Goal: Find specific page/section: Locate item on page

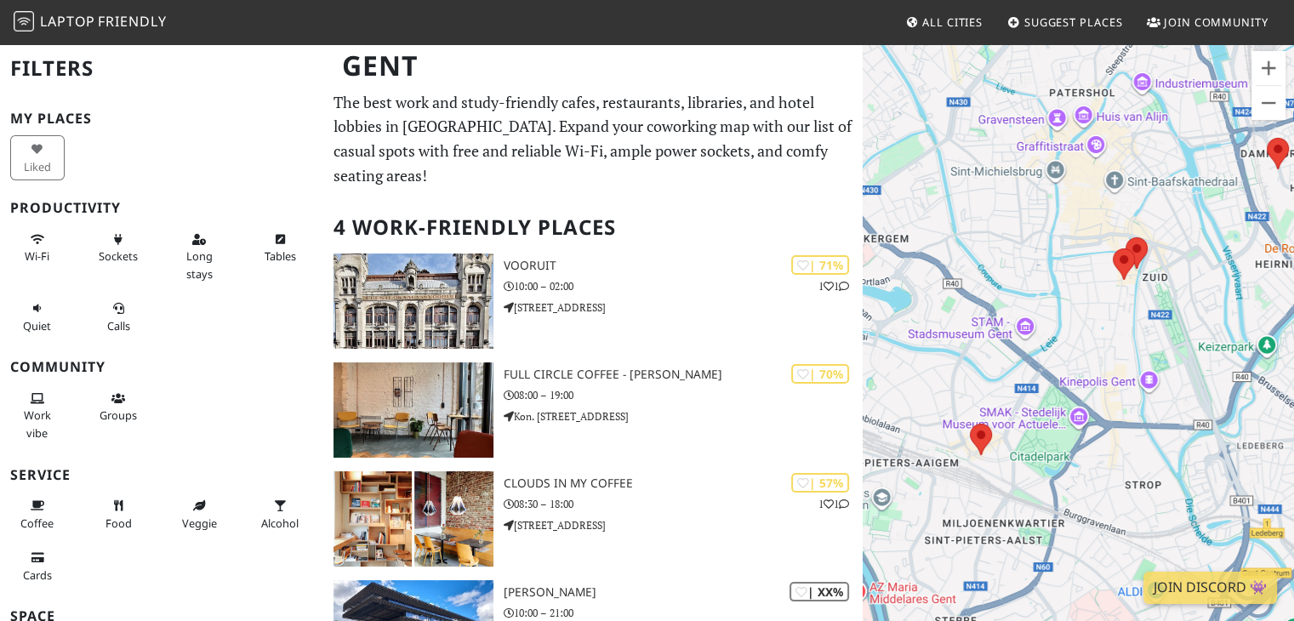
drag, startPoint x: 1074, startPoint y: 431, endPoint x: 1124, endPoint y: 388, distance: 66.3
click at [1124, 388] on div "Um von einem Element zum anderen zu gelangen, drückst du die Pfeiltasten entspr…" at bounding box center [1077, 353] width 431 height 621
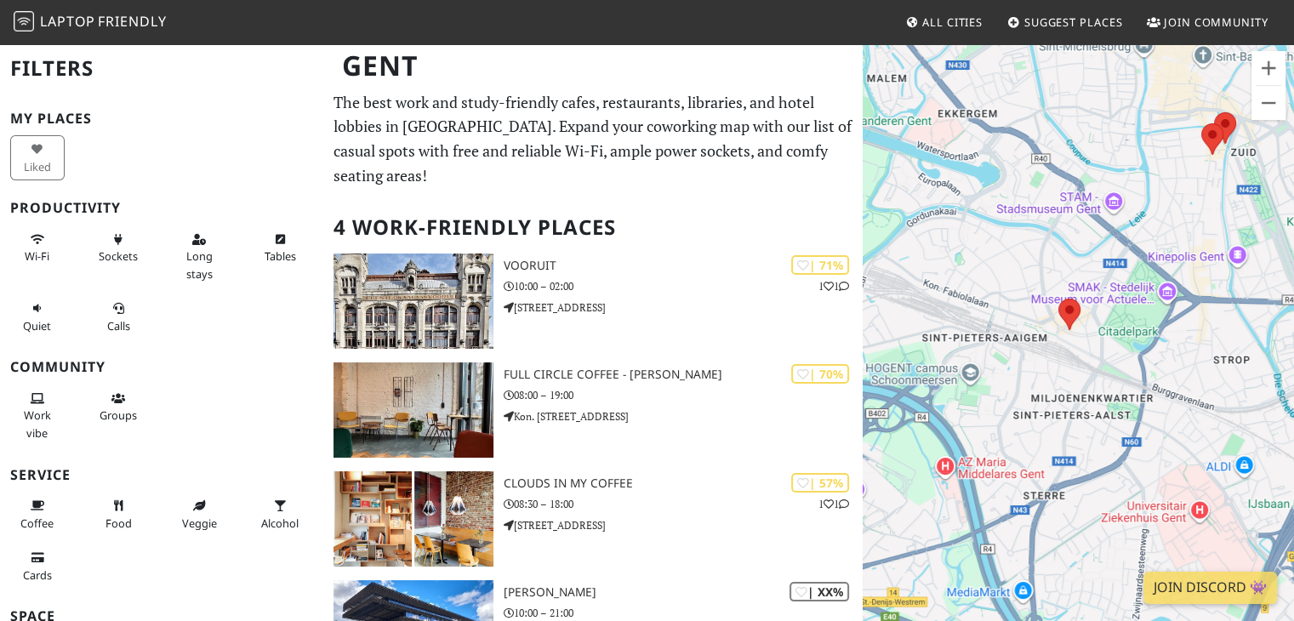
drag, startPoint x: 1039, startPoint y: 389, endPoint x: 1109, endPoint y: 260, distance: 146.1
click at [1109, 260] on div "Um von einem Element zum anderen zu gelangen, drückst du die Pfeiltasten entspr…" at bounding box center [1077, 353] width 431 height 621
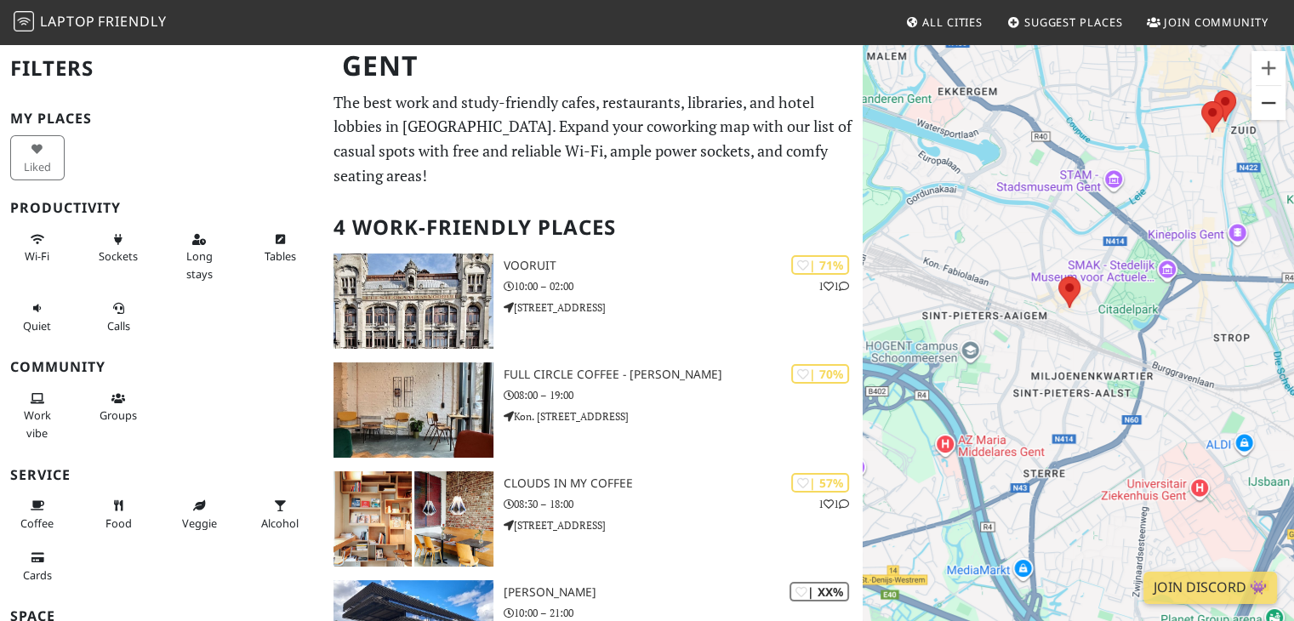
click at [1271, 114] on button "Verkleinern" at bounding box center [1268, 103] width 34 height 34
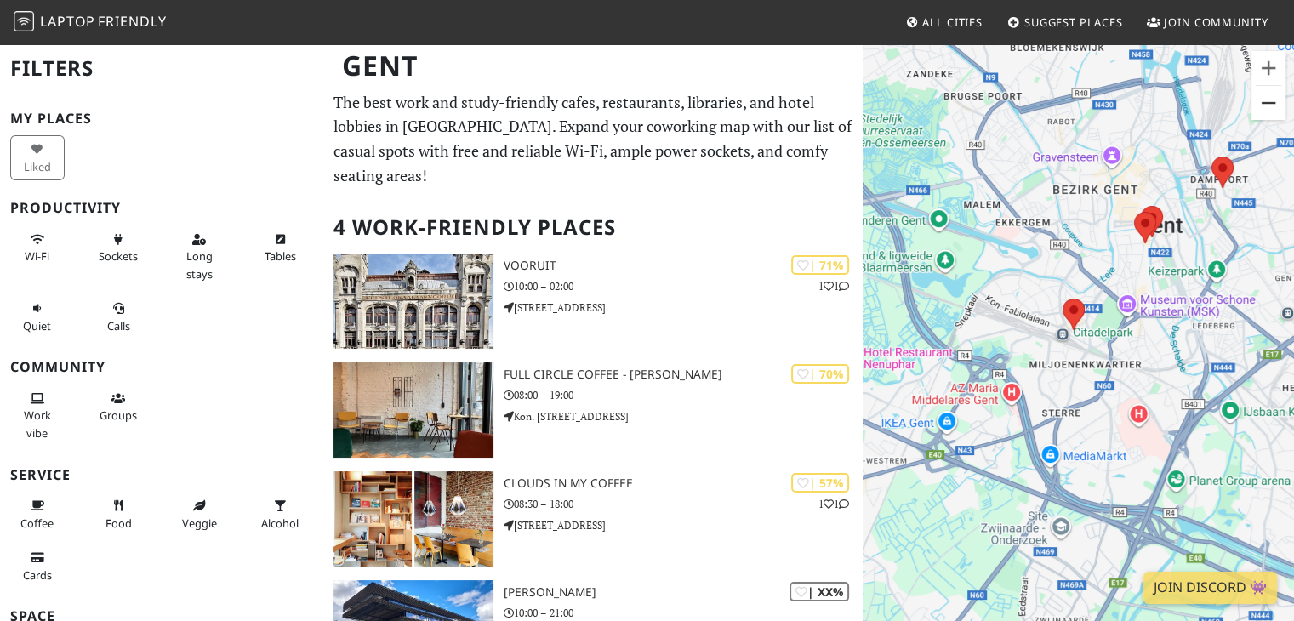
click at [1271, 114] on button "Verkleinern" at bounding box center [1268, 103] width 34 height 34
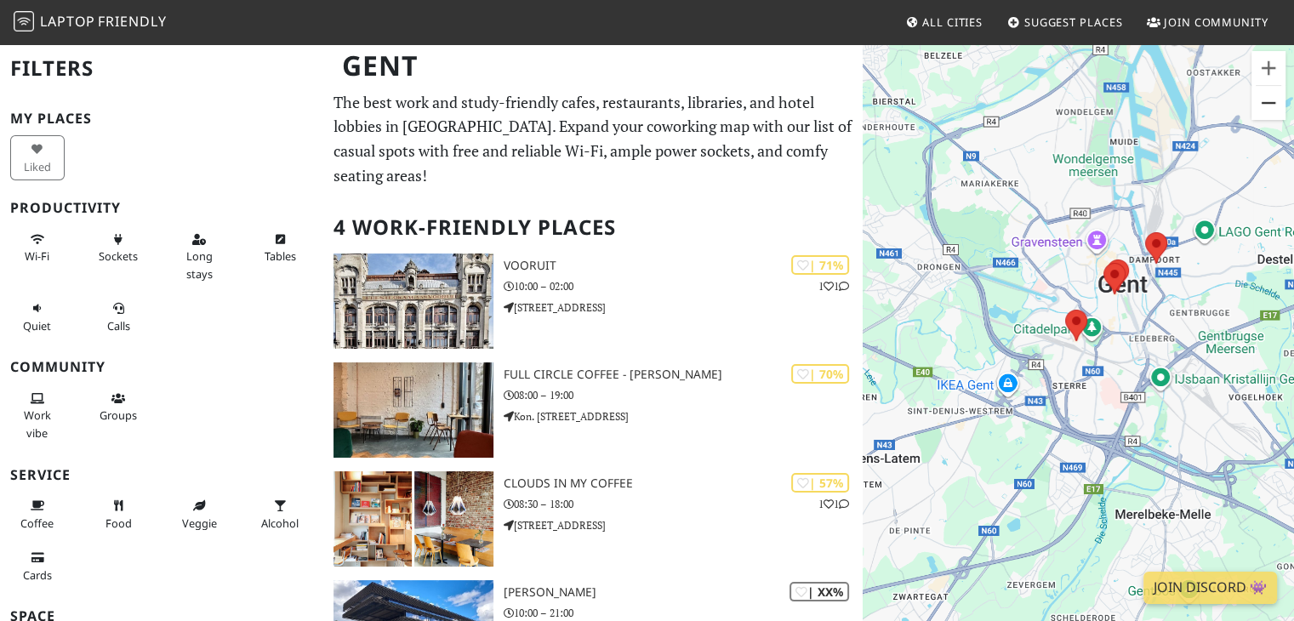
click at [1271, 114] on button "Verkleinern" at bounding box center [1268, 103] width 34 height 34
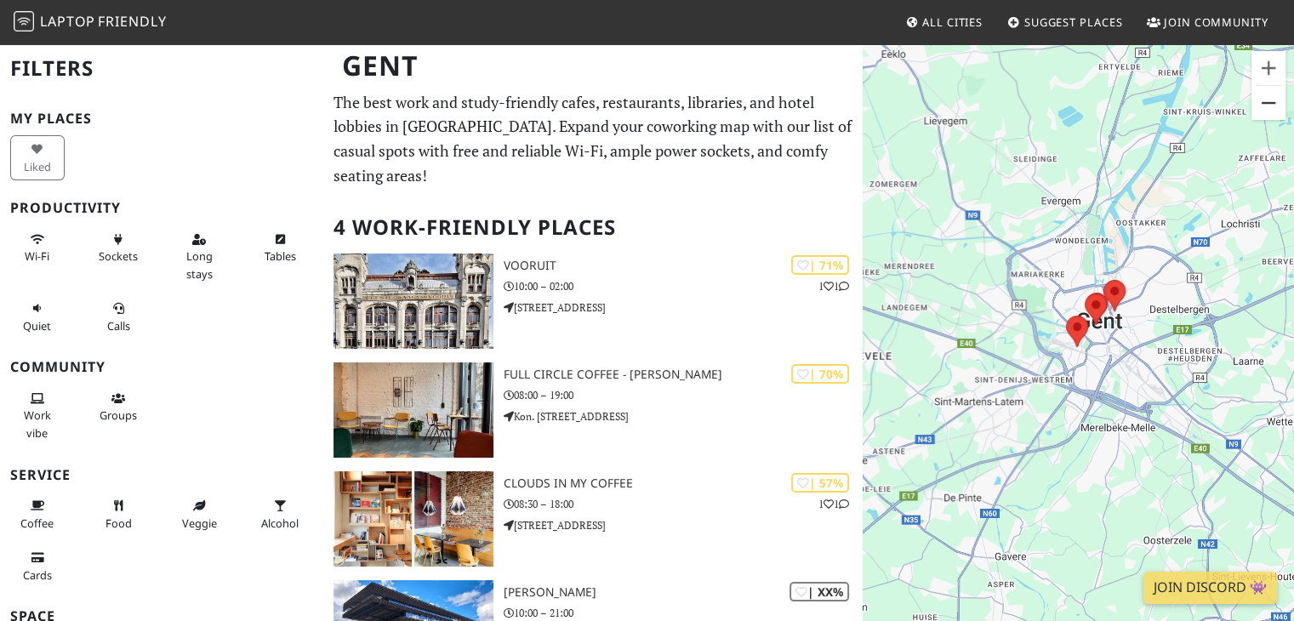
click at [1271, 114] on button "Verkleinern" at bounding box center [1268, 103] width 34 height 34
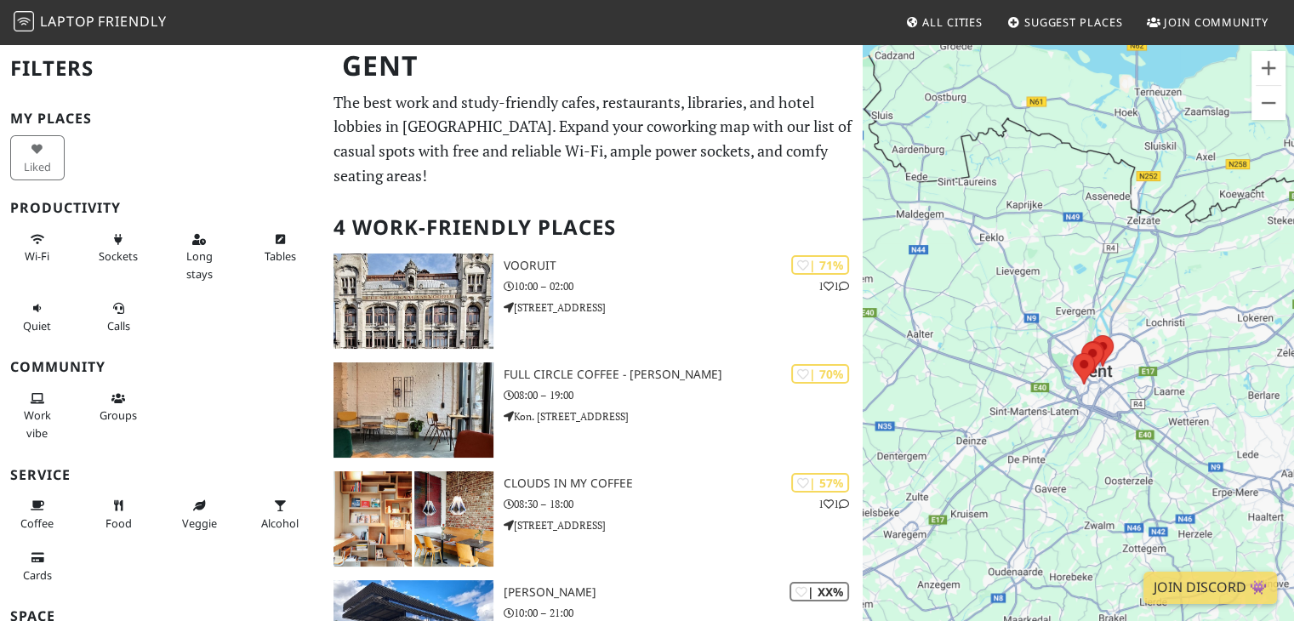
drag, startPoint x: 1025, startPoint y: 392, endPoint x: 1000, endPoint y: 402, distance: 26.7
click at [1000, 404] on div "Um von einem Element zum anderen zu gelangen, drückst du die Pfeiltasten entspr…" at bounding box center [1077, 353] width 431 height 621
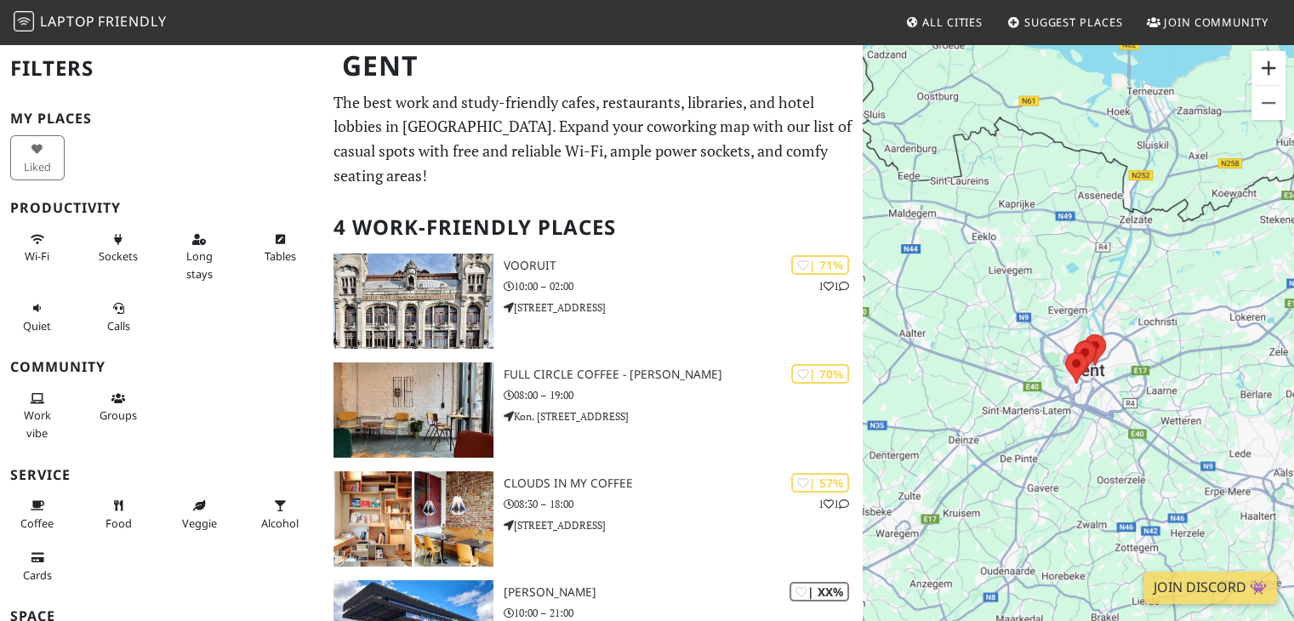
click at [1279, 72] on button "Vergrößern" at bounding box center [1268, 68] width 34 height 34
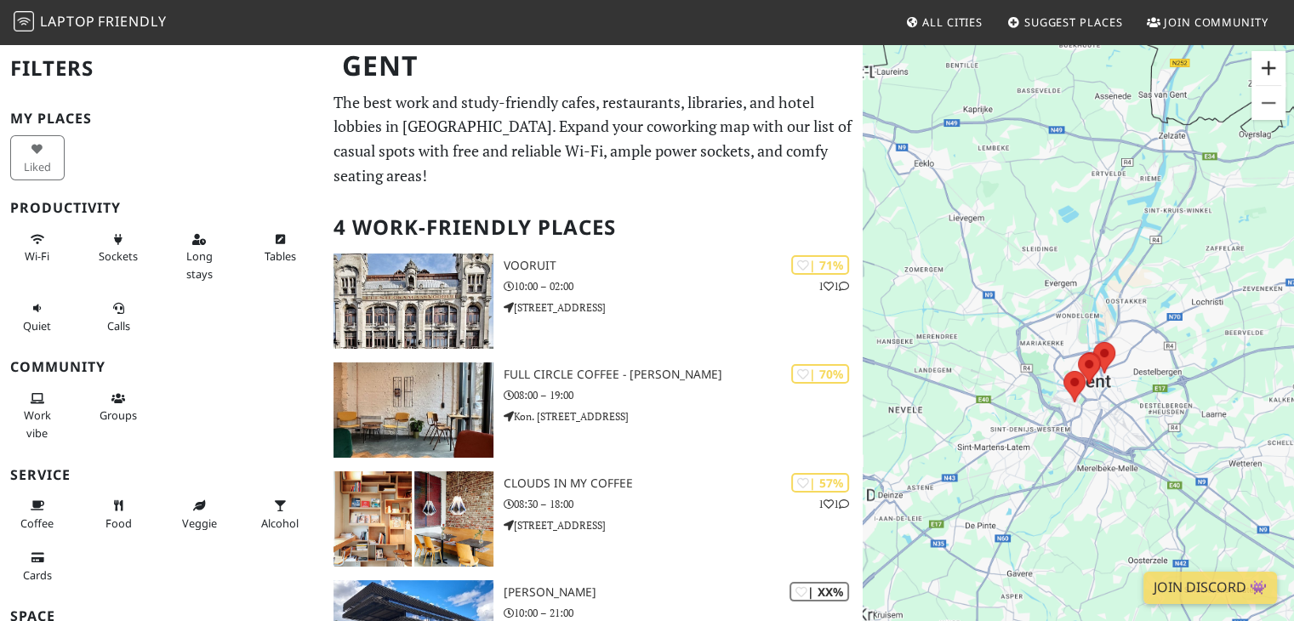
click at [1279, 72] on button "Vergrößern" at bounding box center [1268, 68] width 34 height 34
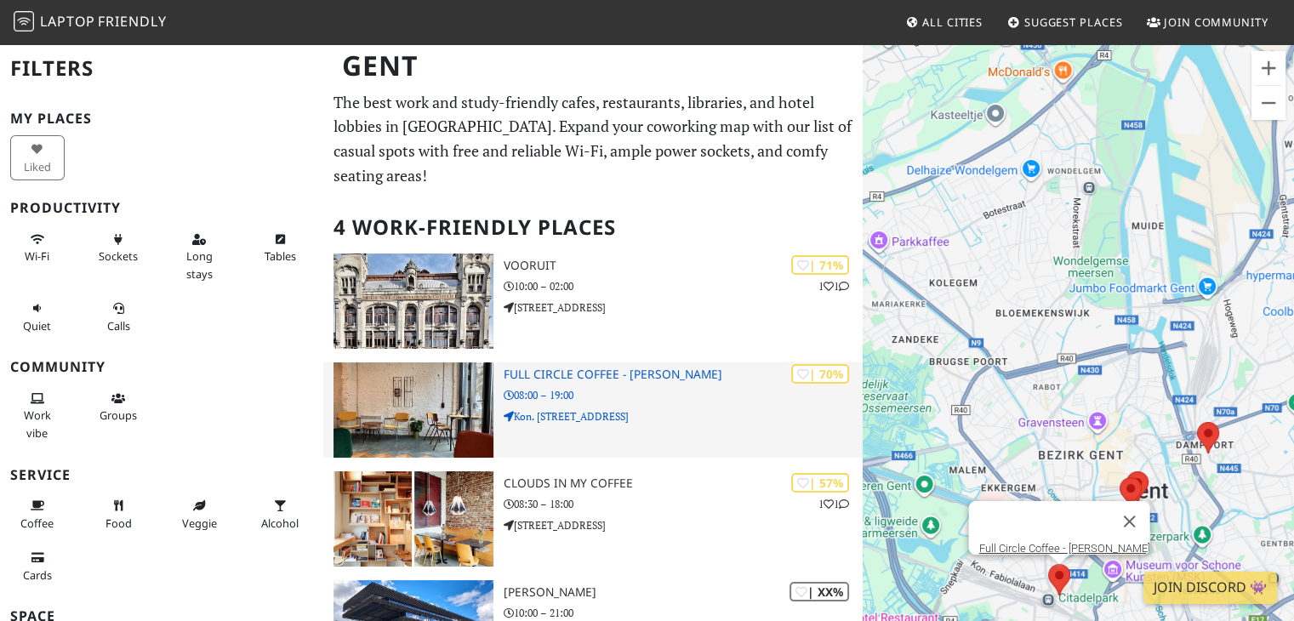
click at [560, 367] on h3 "Full Circle Coffee - [PERSON_NAME]" at bounding box center [684, 374] width 360 height 14
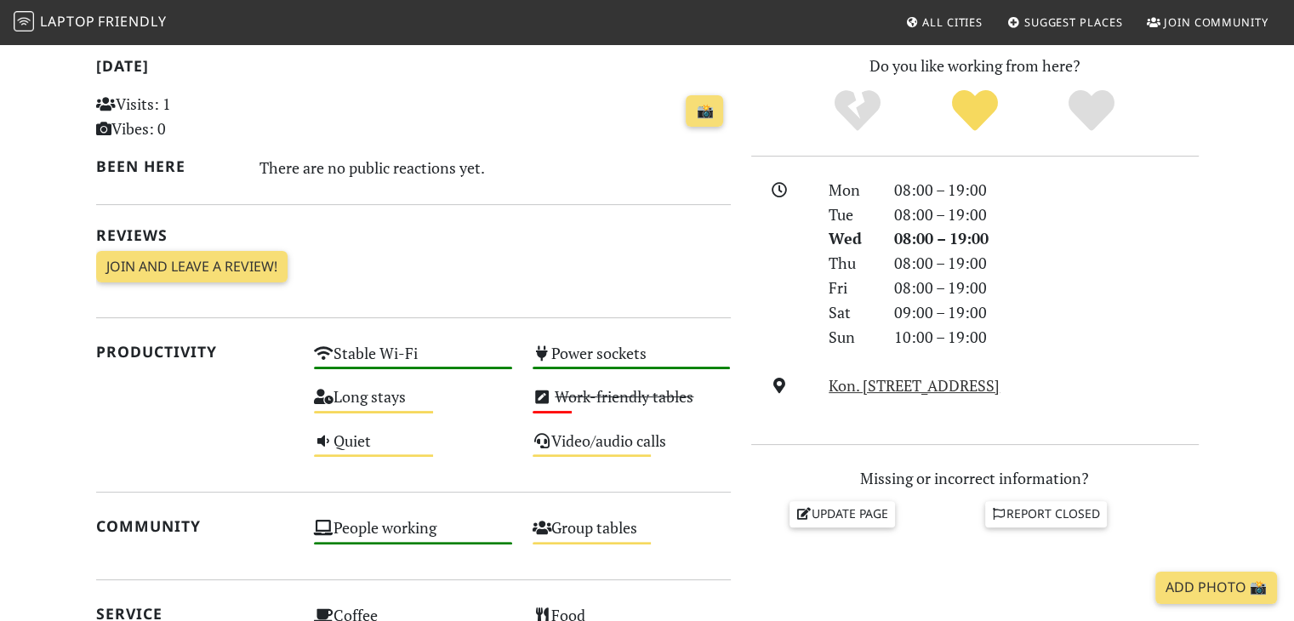
scroll to position [368, 0]
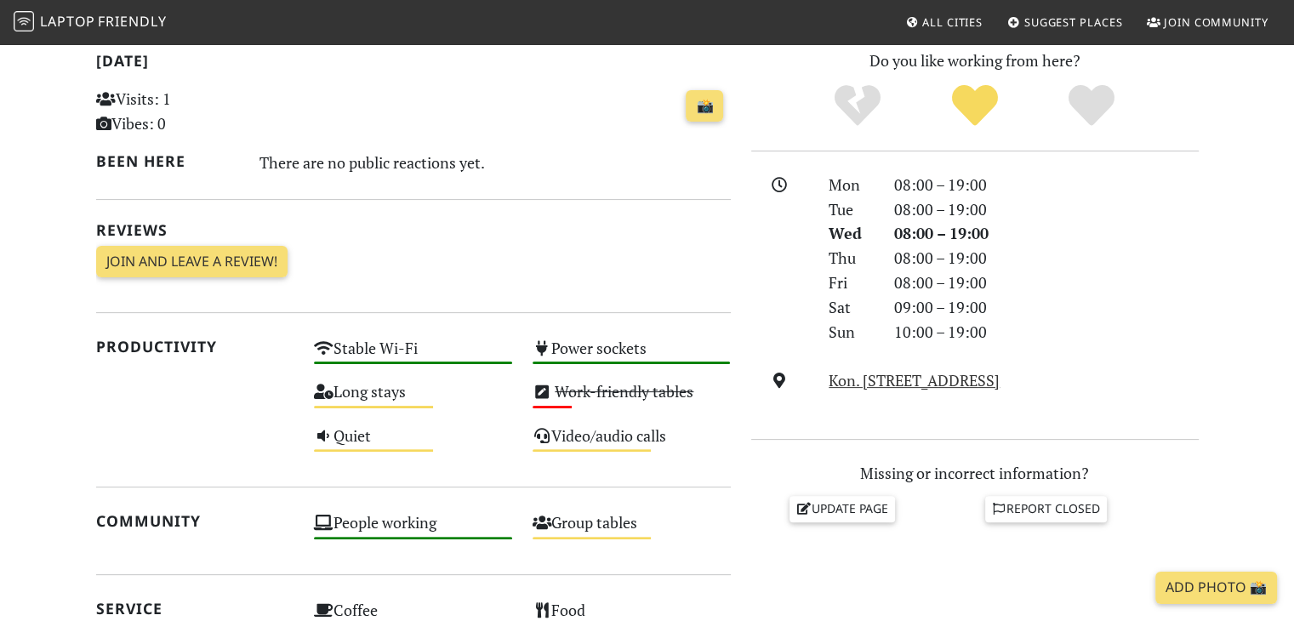
drag, startPoint x: 1099, startPoint y: 375, endPoint x: 799, endPoint y: 366, distance: 299.5
click at [799, 366] on div "Mon 08:00 – 19:00 Tue 08:00 – 19:00 Wed 08:00 – 19:00 Thu 08:00 – 19:00 Fri 08:…" at bounding box center [974, 295] width 447 height 245
copy div "Kon. Astridlaan 218, 9000, Gent"
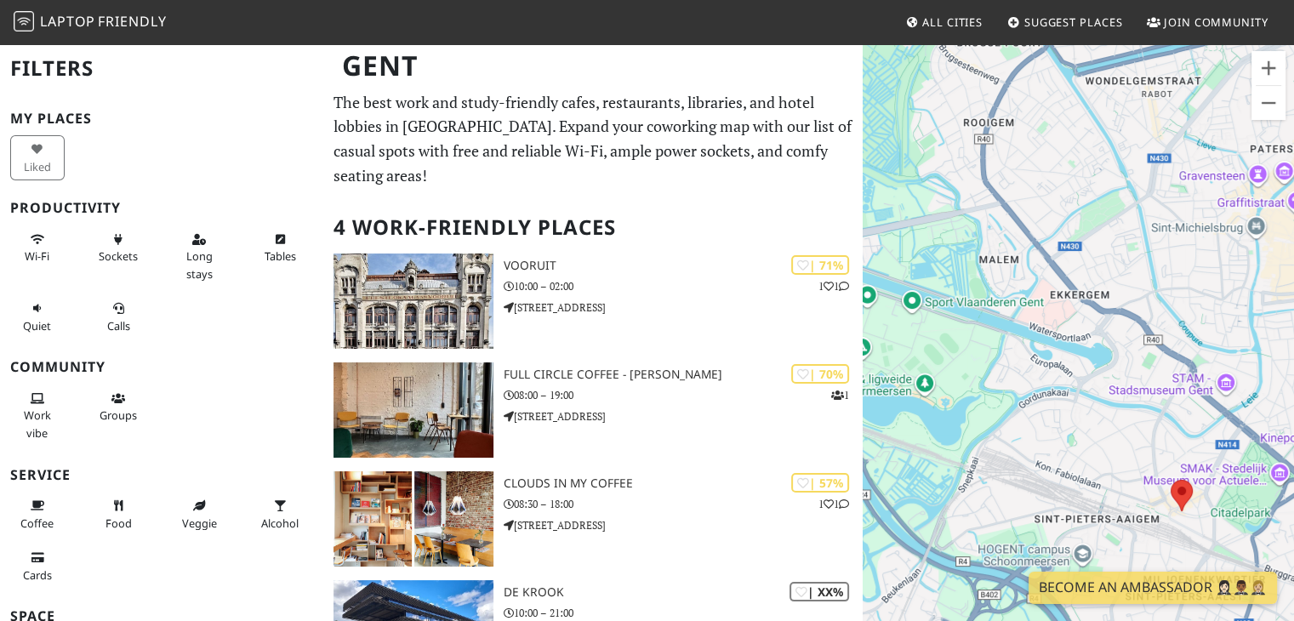
drag, startPoint x: 989, startPoint y: 341, endPoint x: 1237, endPoint y: 355, distance: 247.9
click at [1237, 355] on div "Um von einem Element zum anderen zu gelangen, drückst du die Pfeiltasten entspr…" at bounding box center [1077, 353] width 431 height 621
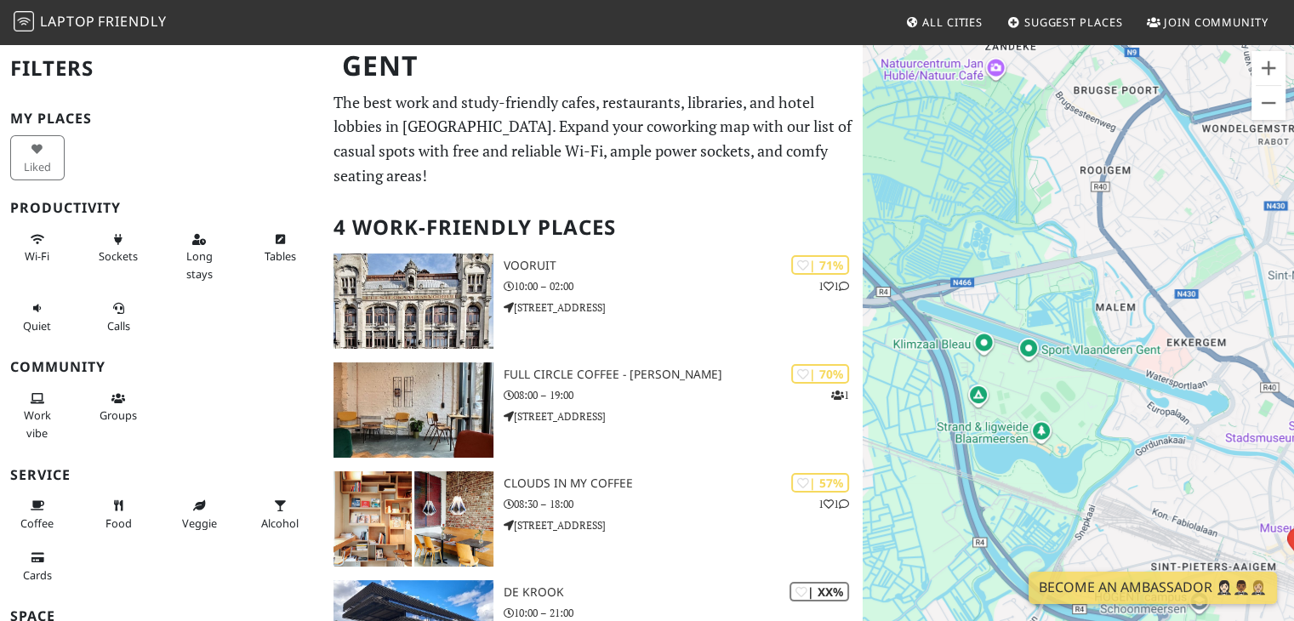
drag, startPoint x: 893, startPoint y: 378, endPoint x: 1010, endPoint y: 426, distance: 127.0
click at [1010, 426] on div "Um von einem Element zum anderen zu gelangen, drückst du die Pfeiltasten entspr…" at bounding box center [1077, 353] width 431 height 621
